Goal: Information Seeking & Learning: Learn about a topic

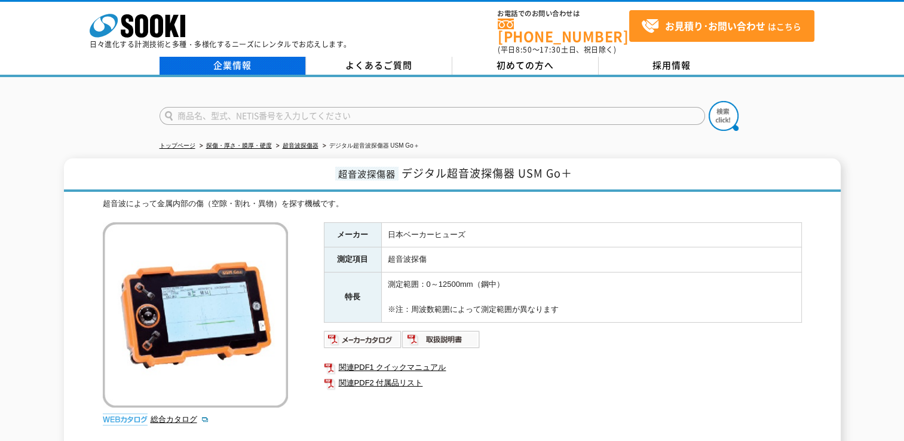
click at [240, 59] on link "企業情報" at bounding box center [232, 66] width 146 height 18
click at [229, 57] on link "企業情報" at bounding box center [232, 66] width 146 height 18
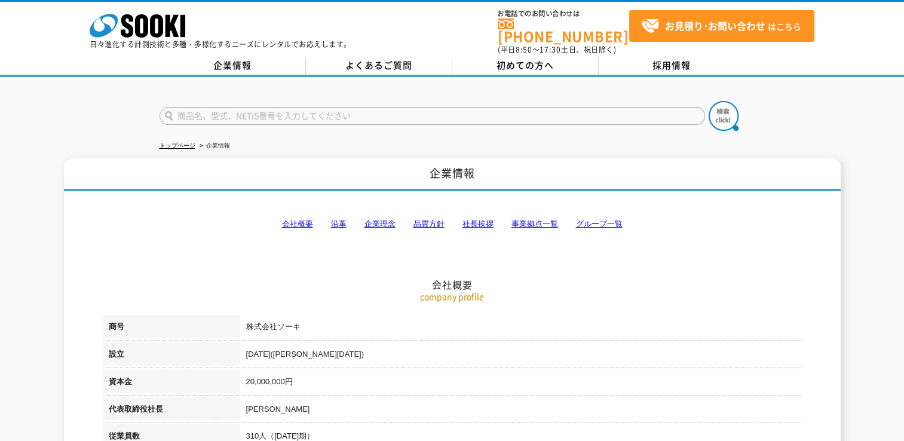
click at [205, 108] on input "text" at bounding box center [431, 116] width 545 height 18
type input "USX35"
click at [708, 101] on button at bounding box center [723, 116] width 30 height 30
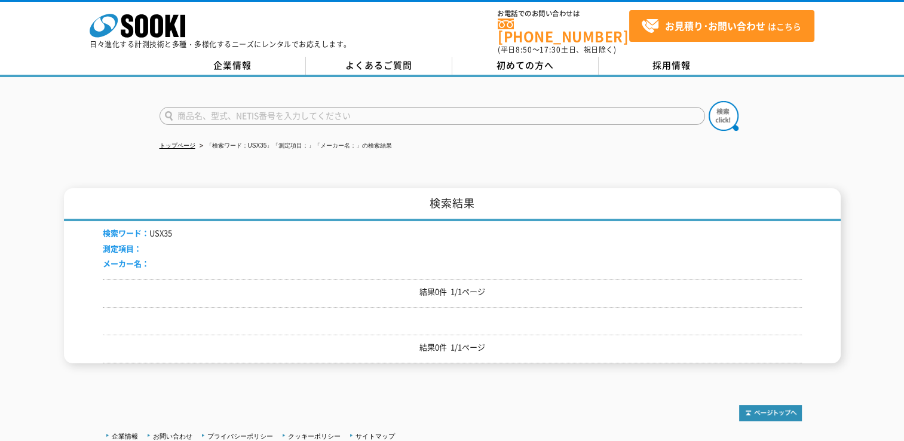
click at [199, 109] on input "text" at bounding box center [431, 116] width 545 height 18
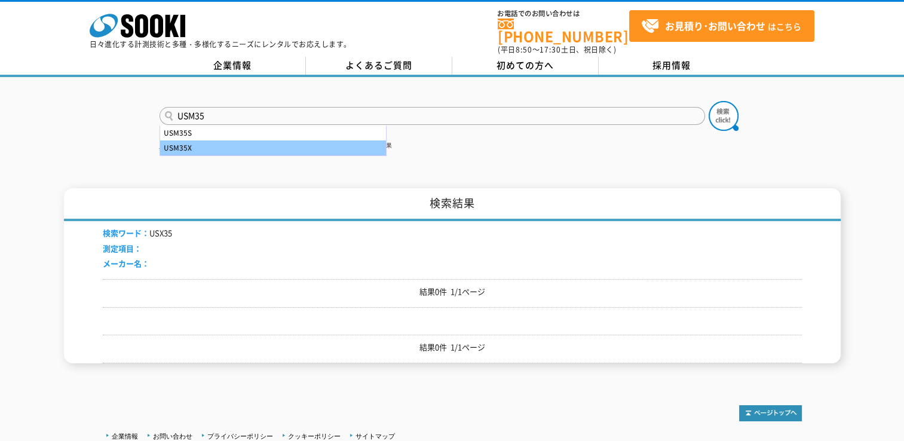
click at [188, 140] on div "USM35X" at bounding box center [273, 147] width 226 height 15
type input "USM35X"
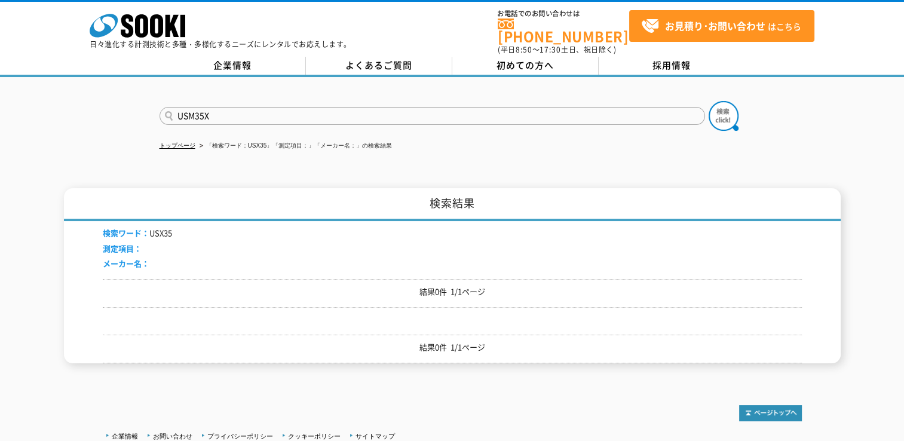
click at [167, 107] on input "USM35X" at bounding box center [431, 116] width 545 height 18
click at [720, 109] on img at bounding box center [723, 116] width 30 height 30
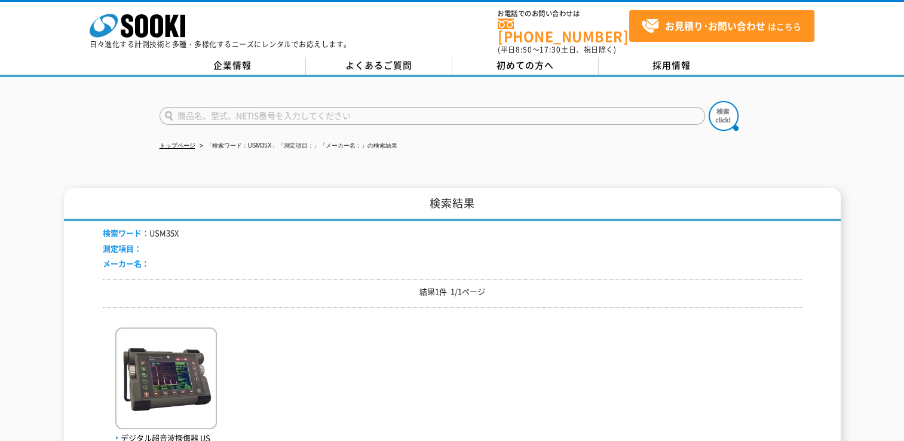
scroll to position [119, 0]
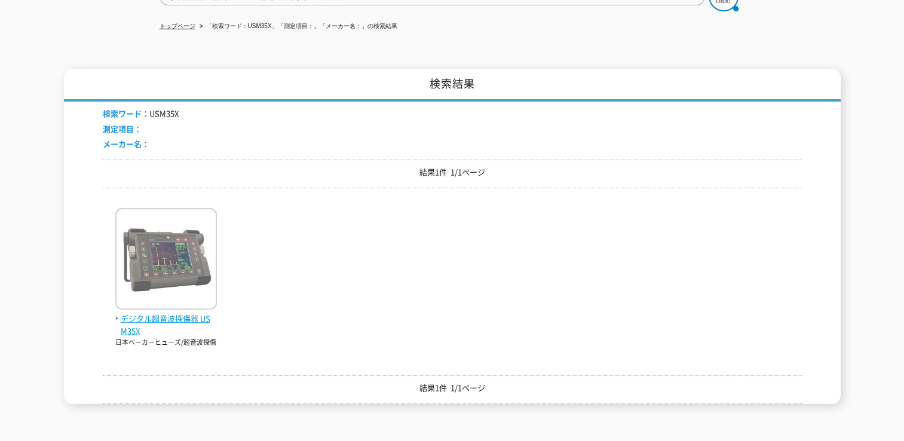
click at [174, 266] on img at bounding box center [166, 260] width 102 height 105
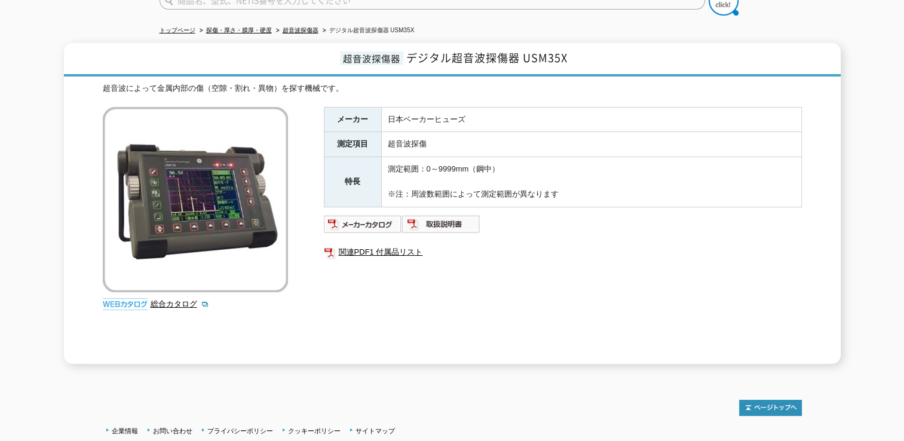
scroll to position [179, 0]
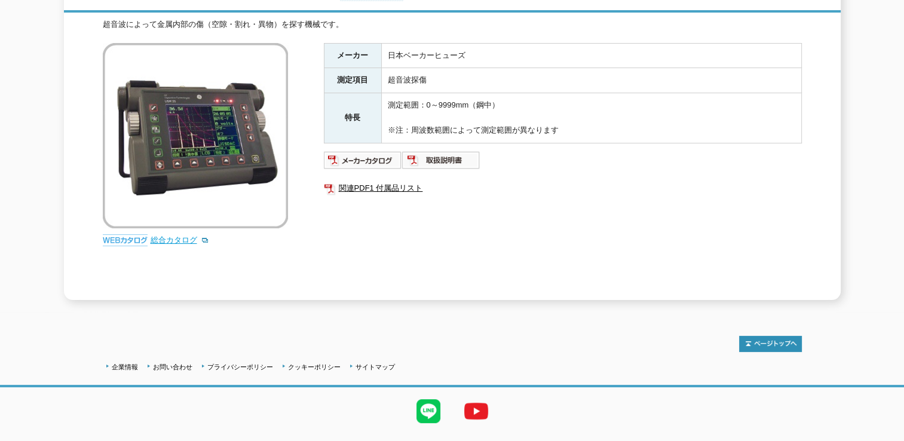
click at [182, 235] on link "総合カタログ" at bounding box center [179, 239] width 59 height 9
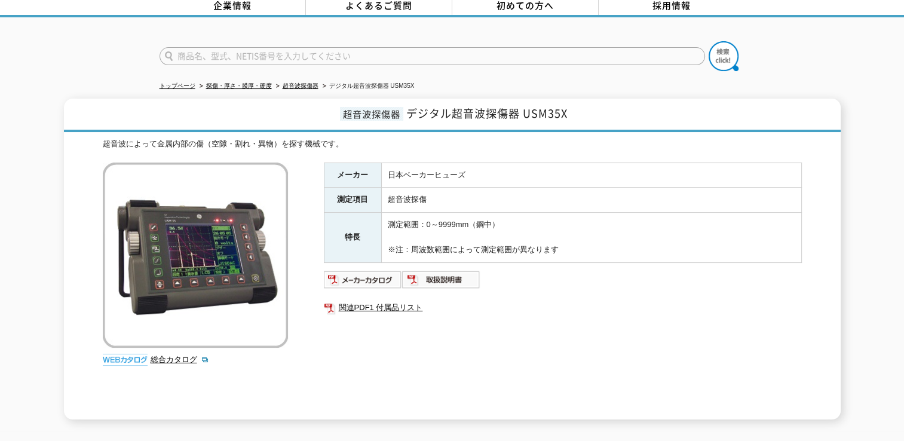
scroll to position [199, 0]
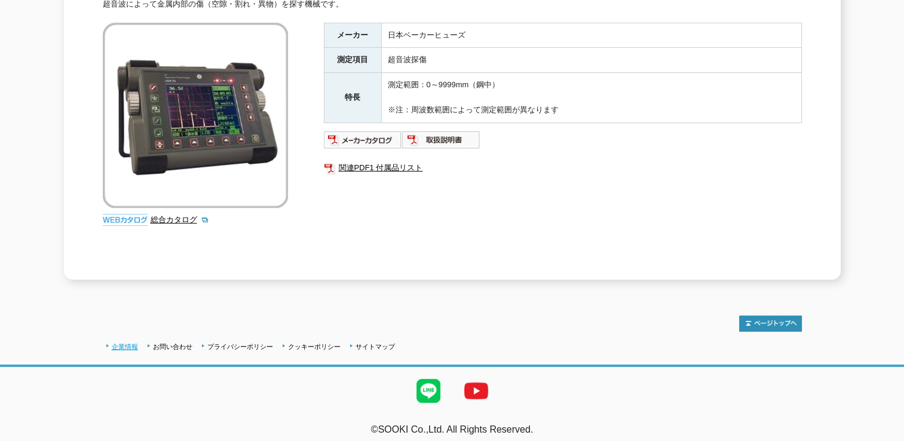
click at [131, 343] on link "企業情報" at bounding box center [125, 346] width 26 height 7
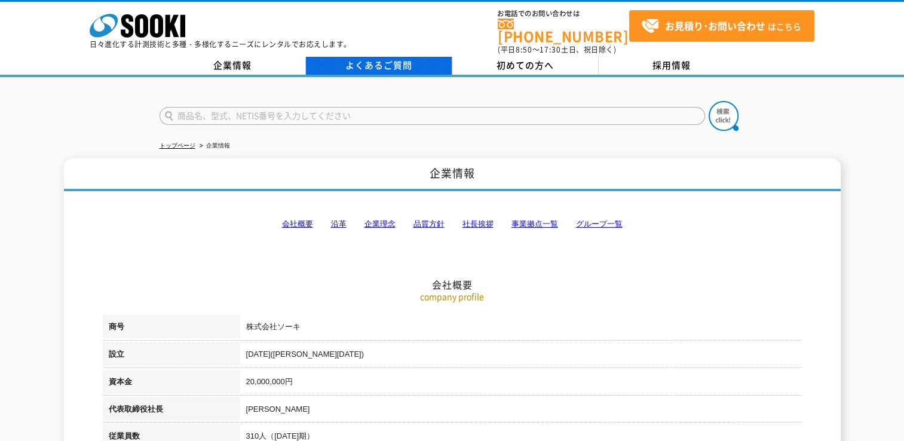
click at [374, 59] on link "よくあるご質問" at bounding box center [379, 66] width 146 height 18
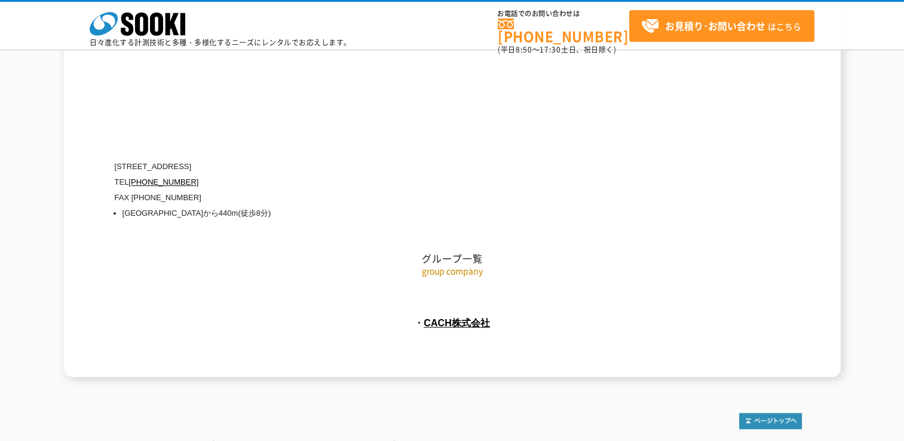
scroll to position [5465, 0]
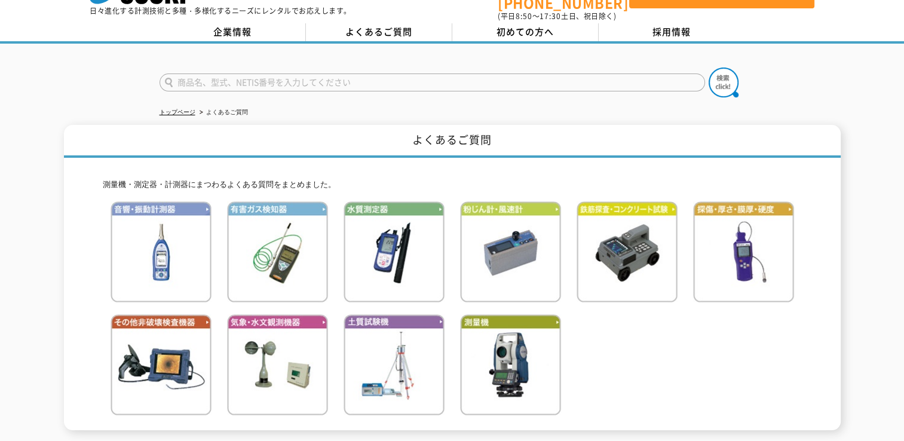
scroll to position [60, 0]
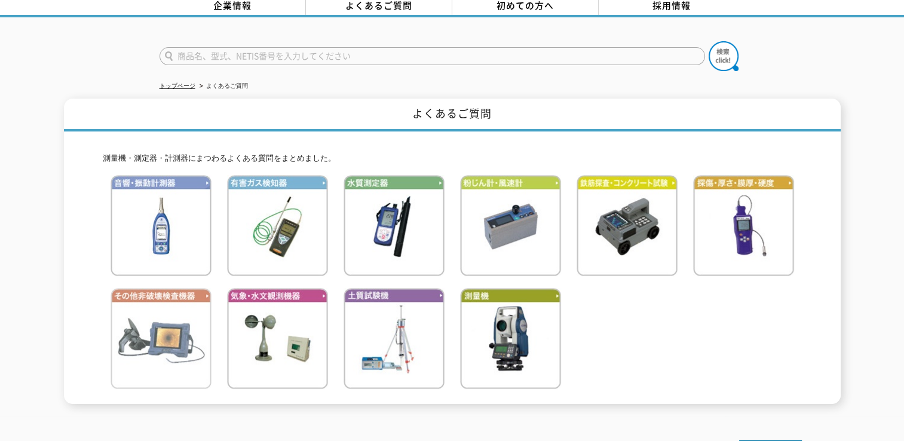
click at [165, 321] on img at bounding box center [160, 338] width 101 height 101
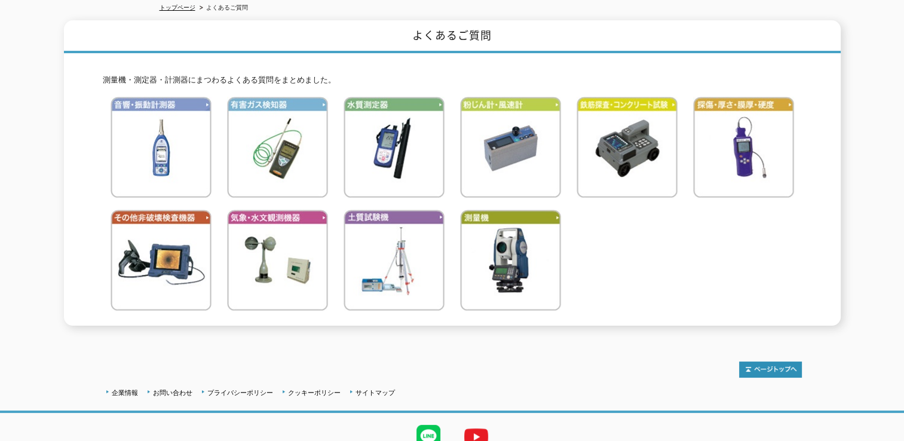
scroll to position [0, 0]
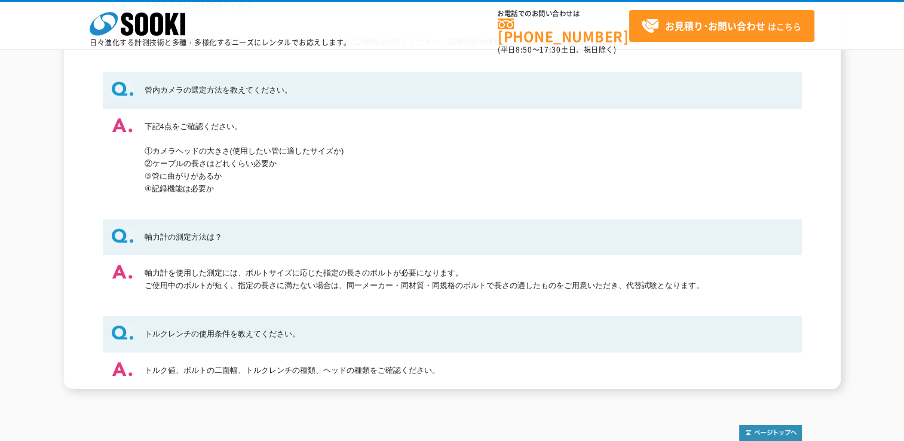
scroll to position [1013, 0]
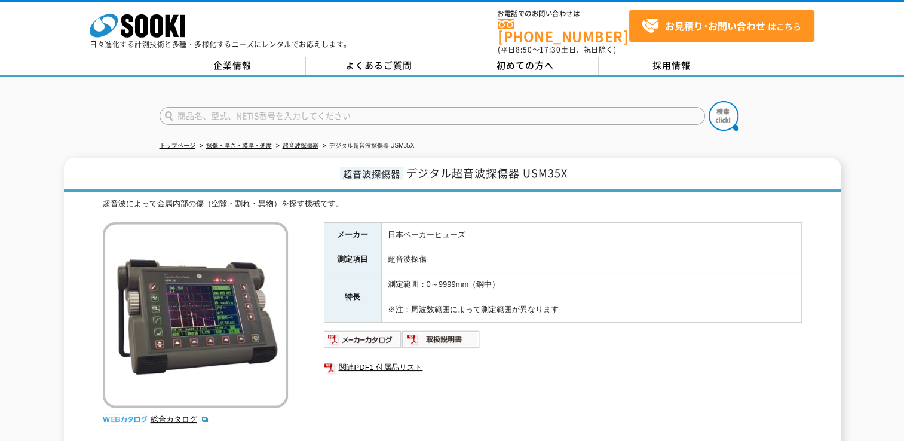
click at [258, 321] on img at bounding box center [195, 314] width 185 height 185
click at [357, 330] on img at bounding box center [363, 339] width 78 height 19
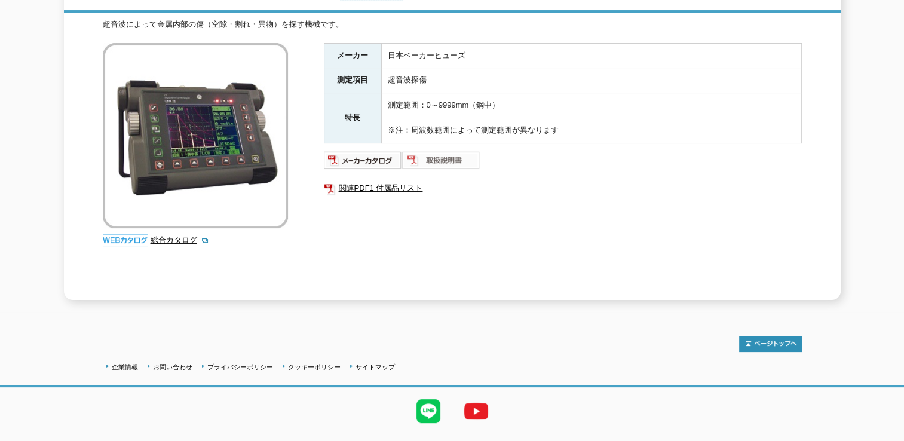
click at [437, 152] on img at bounding box center [441, 159] width 78 height 19
click at [383, 180] on link "関連PDF1 付属品リスト" at bounding box center [563, 188] width 478 height 16
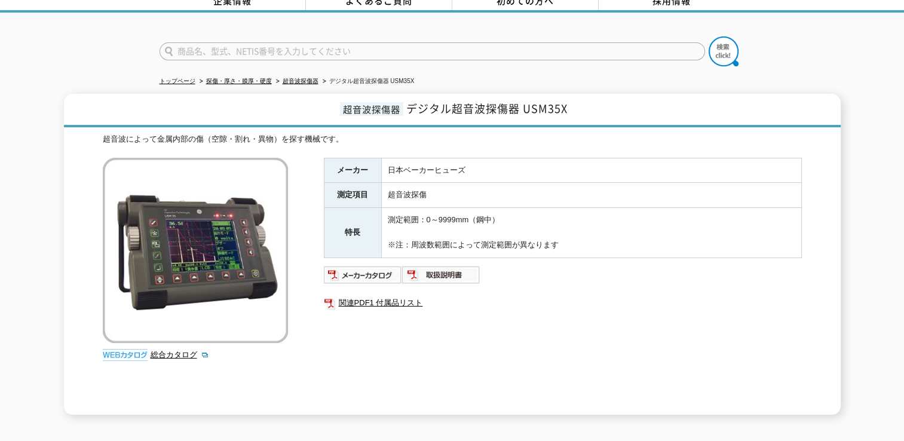
scroll to position [0, 0]
